Goal: Task Accomplishment & Management: Manage account settings

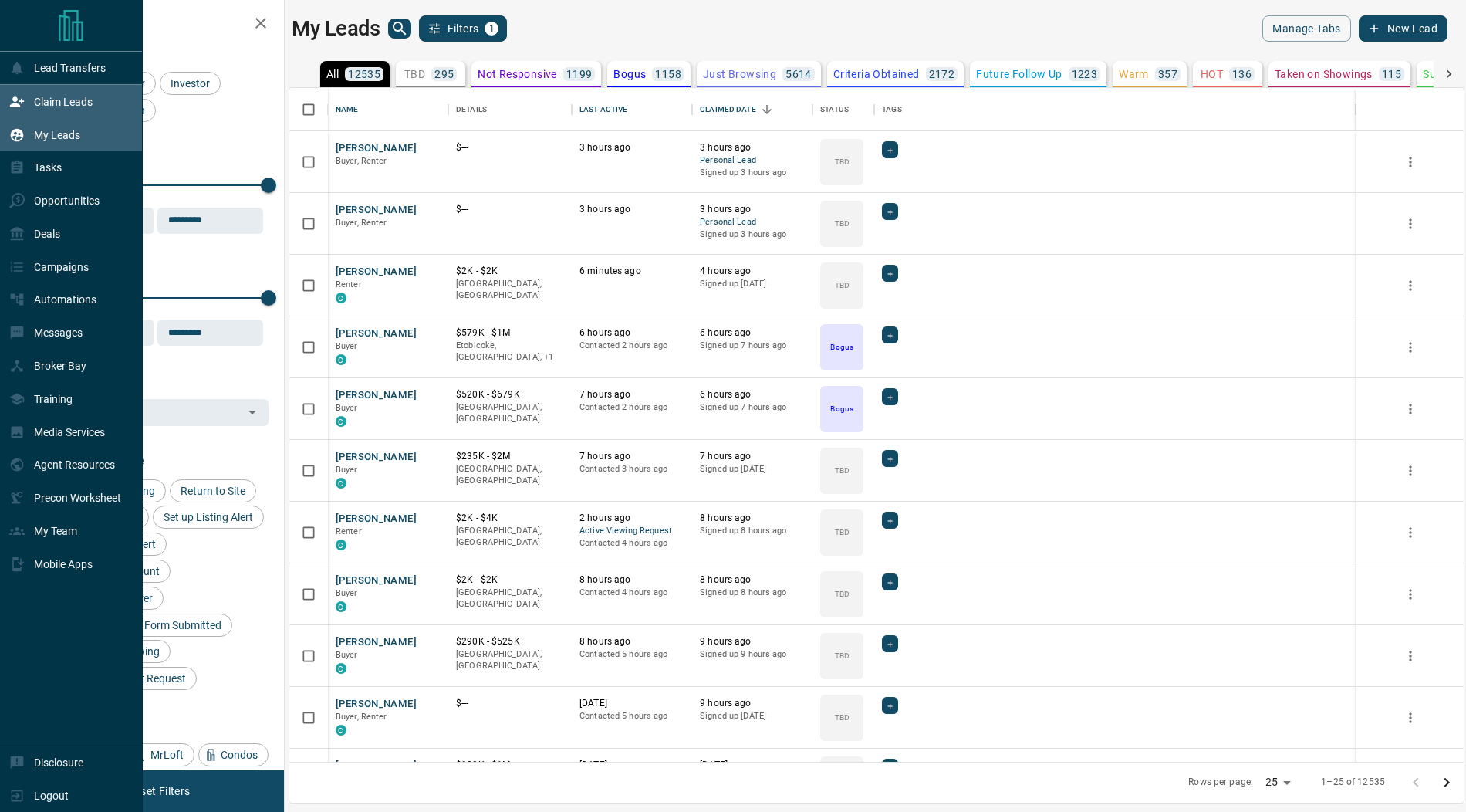
scroll to position [674, 1175]
click at [26, 109] on div "Claim Leads" at bounding box center [51, 101] width 83 height 25
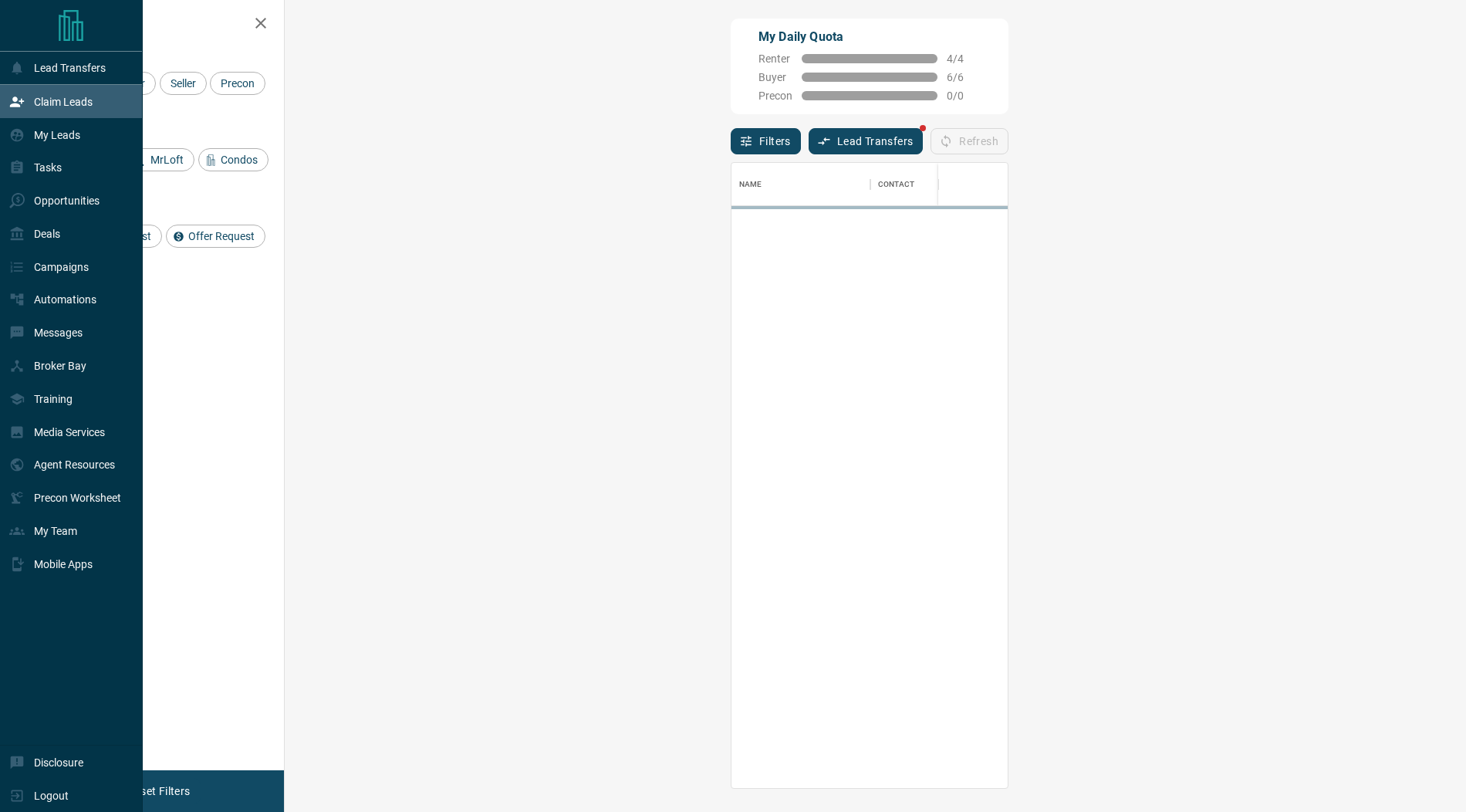
scroll to position [625, 1148]
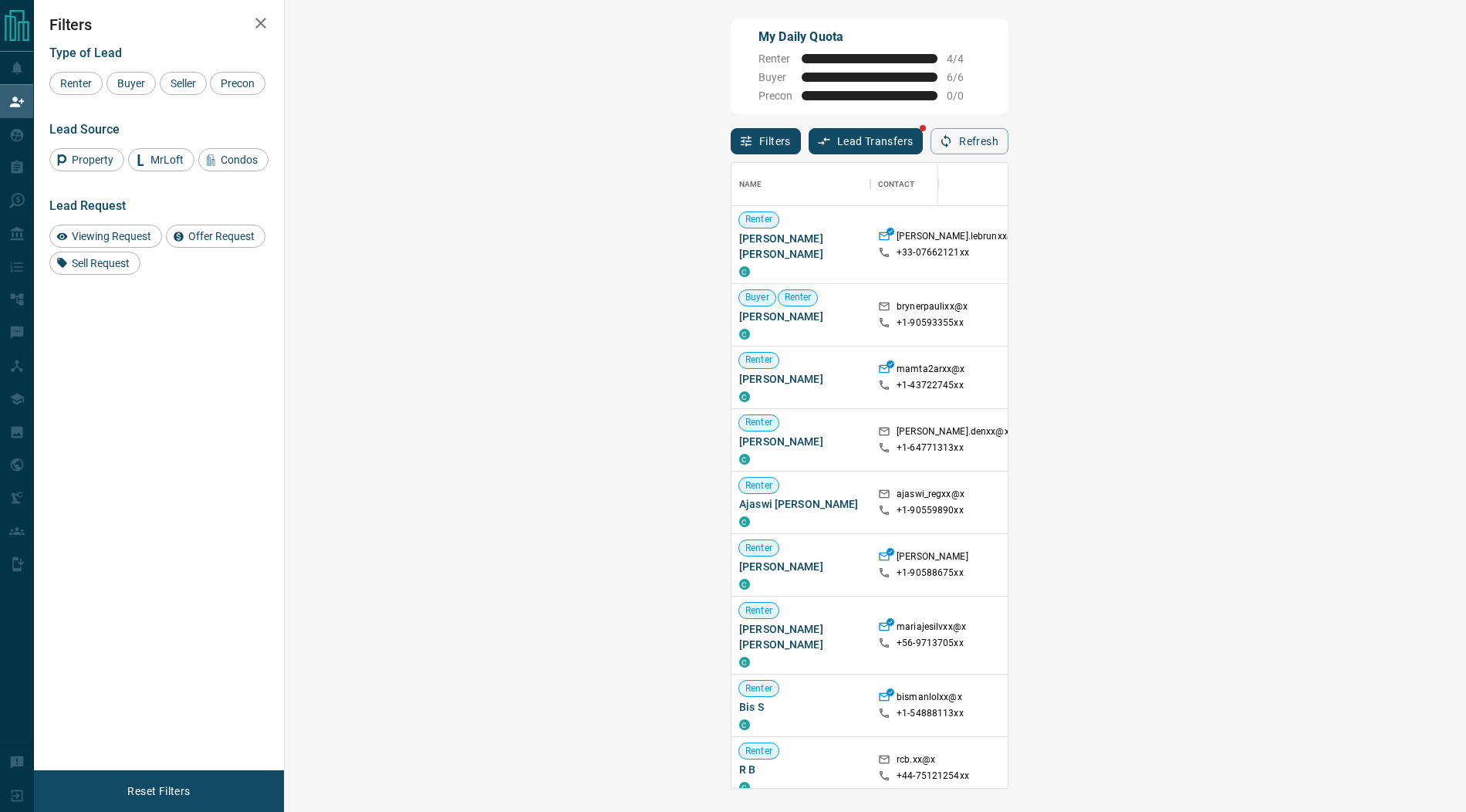
click at [1328, 307] on span "Offer Request ( 1 )" at bounding box center [1363, 314] width 71 height 16
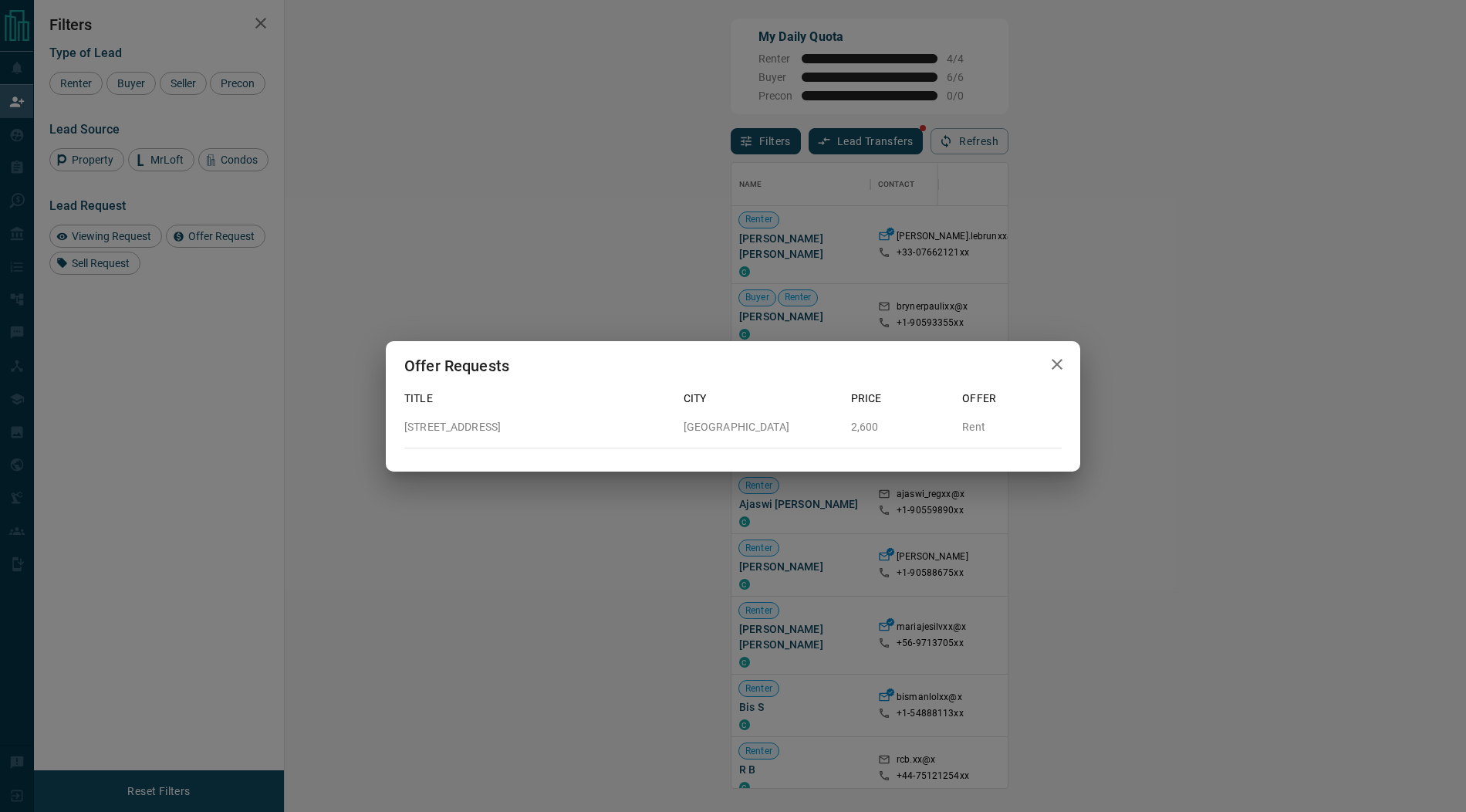
click at [1061, 359] on icon "button" at bounding box center [1057, 364] width 19 height 19
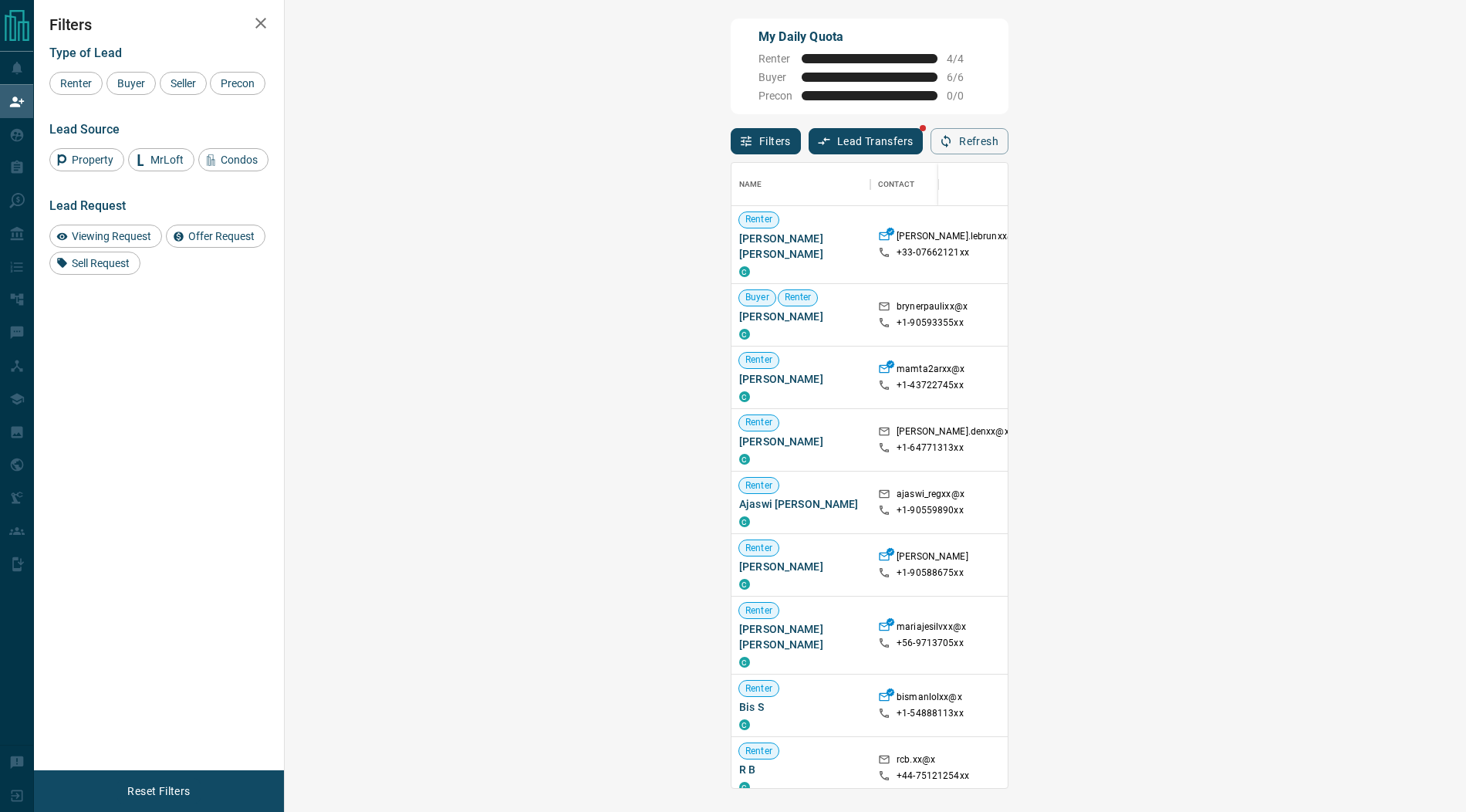
click at [1328, 309] on span "Offer Request ( 1 )" at bounding box center [1363, 314] width 71 height 11
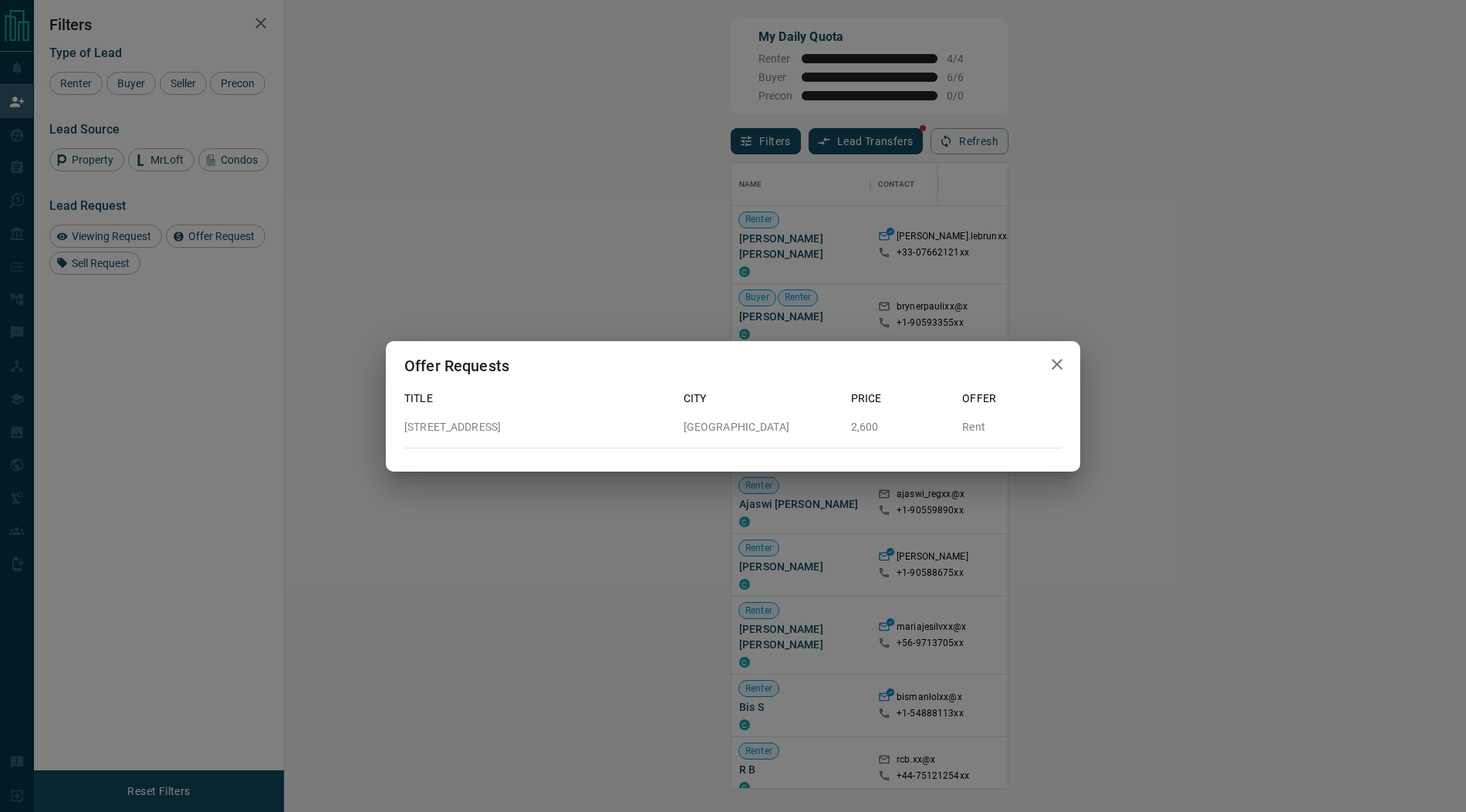
click at [1057, 367] on icon "button" at bounding box center [1057, 364] width 19 height 19
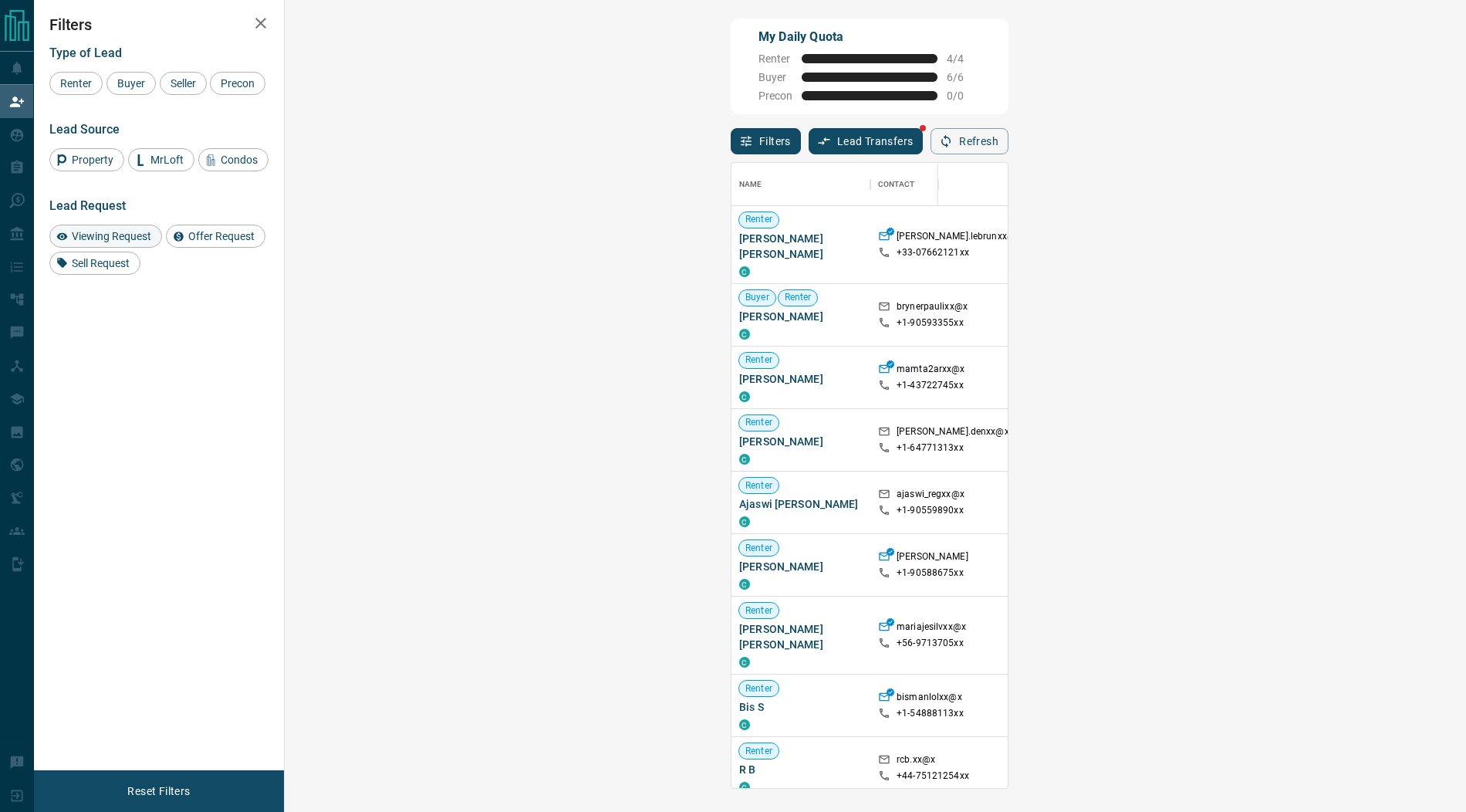
click at [126, 232] on span "Viewing Request" at bounding box center [111, 236] width 90 height 12
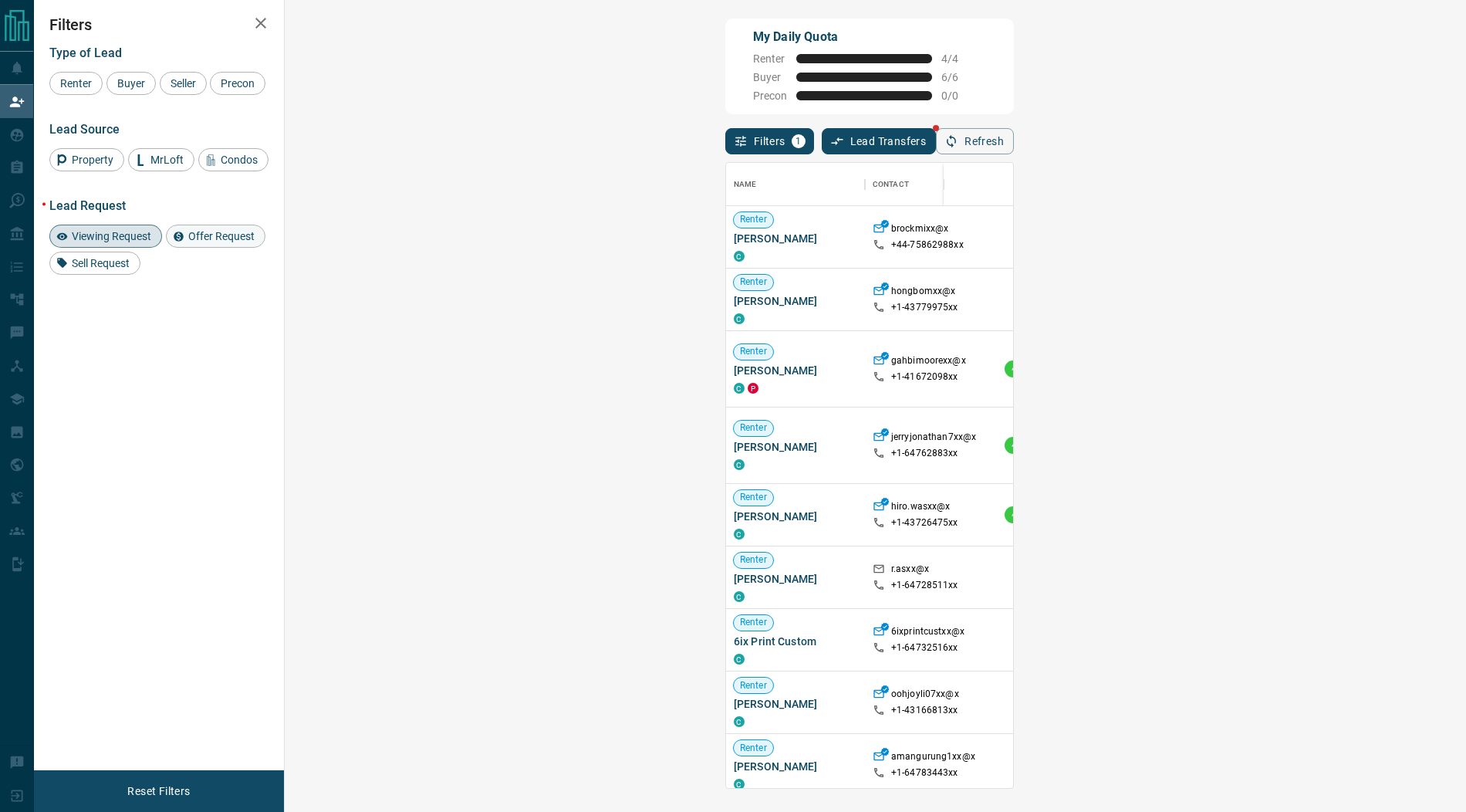
click at [232, 233] on span "Offer Request" at bounding box center [221, 236] width 77 height 12
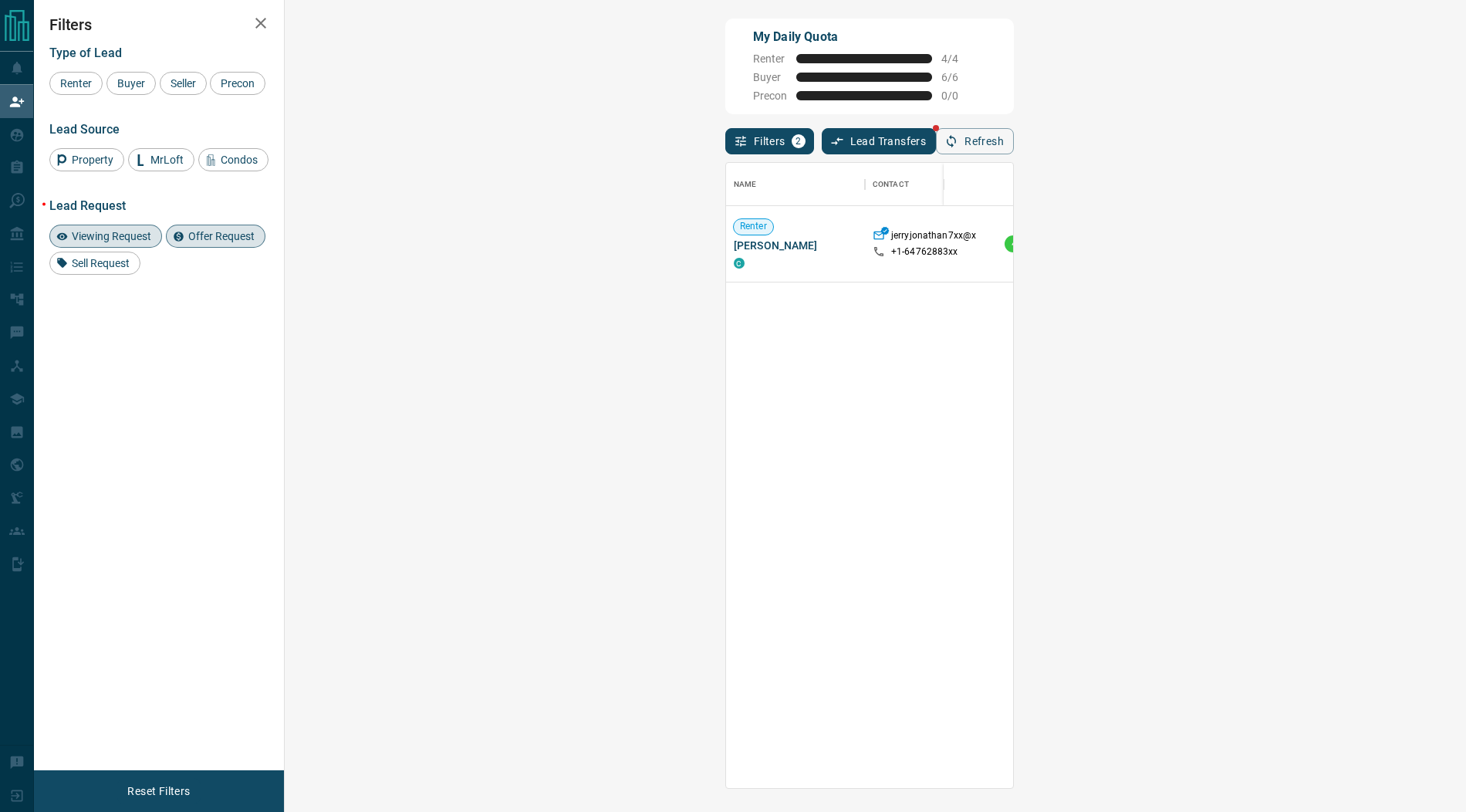
click at [212, 244] on div "Offer Request" at bounding box center [216, 236] width 100 height 23
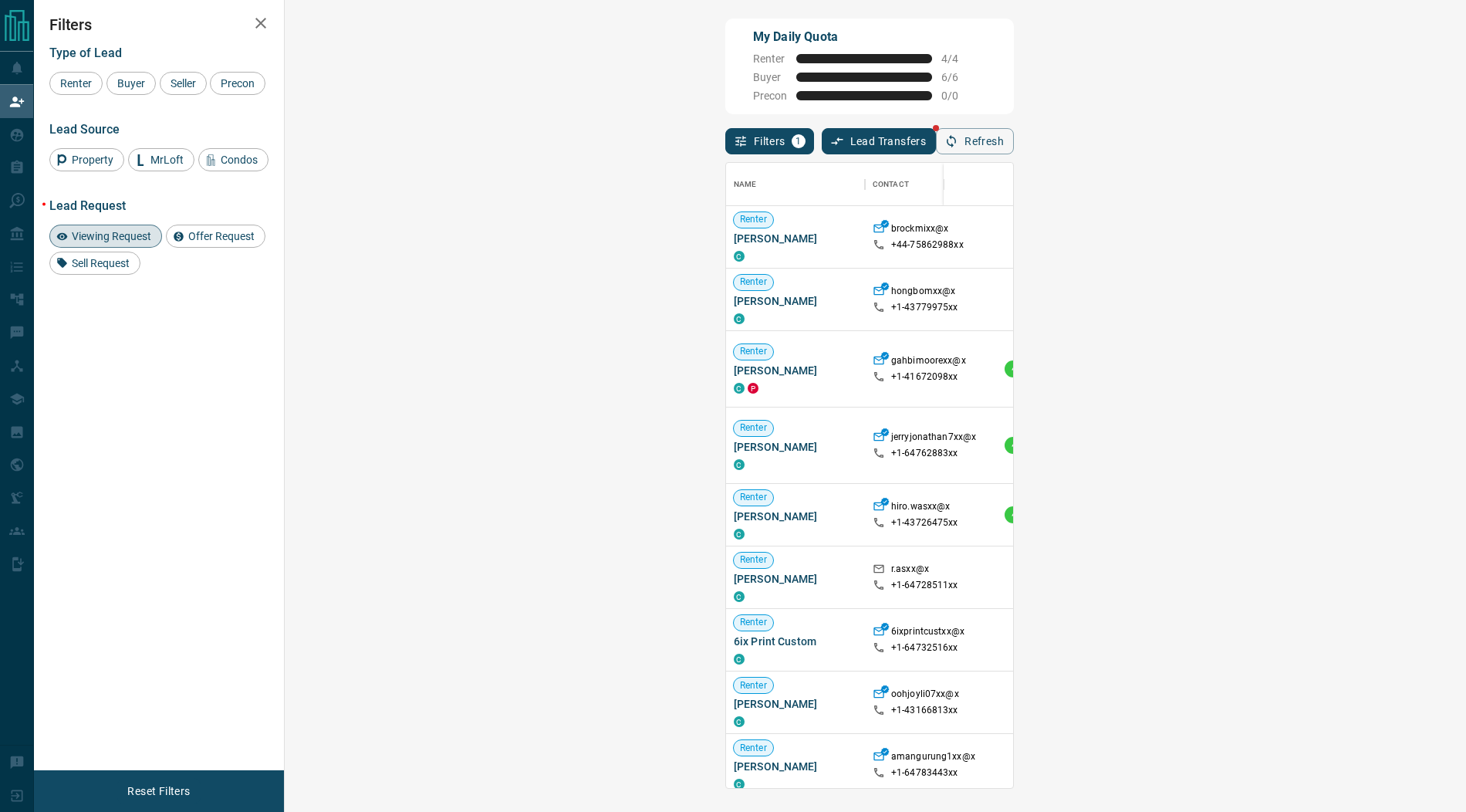
click at [128, 232] on span "Viewing Request" at bounding box center [111, 236] width 90 height 12
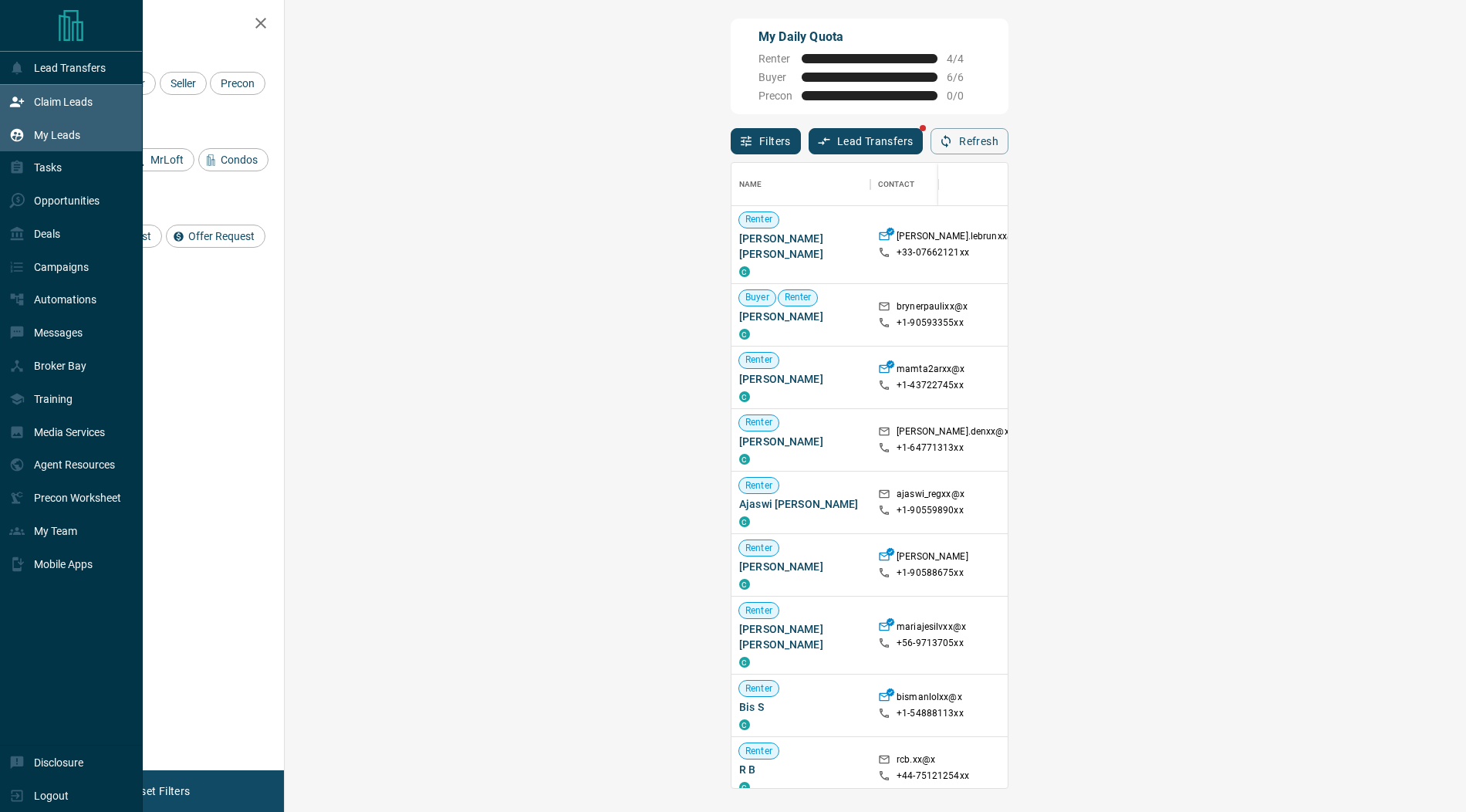
click at [15, 131] on icon at bounding box center [16, 135] width 16 height 16
